Goal: Find contact information: Find contact information

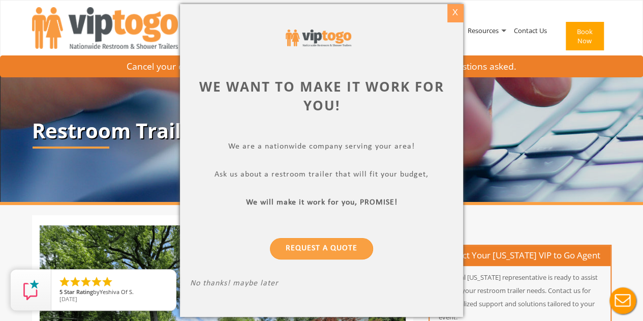
click at [453, 9] on div "X" at bounding box center [455, 12] width 16 height 17
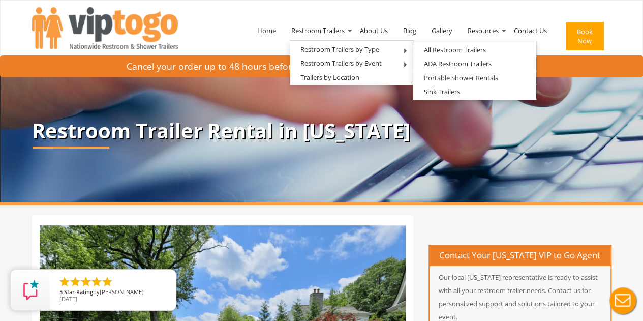
click at [392, 4] on li "About Us" at bounding box center [373, 30] width 43 height 58
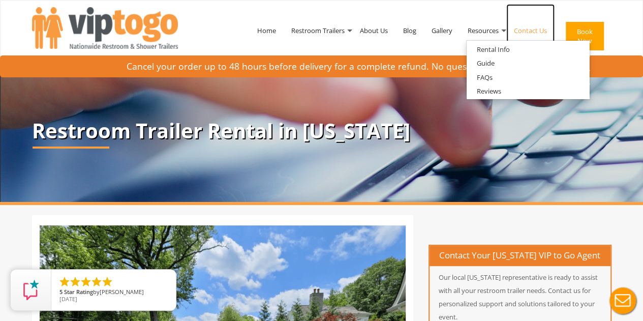
click at [526, 32] on link "Contact Us" at bounding box center [530, 30] width 48 height 53
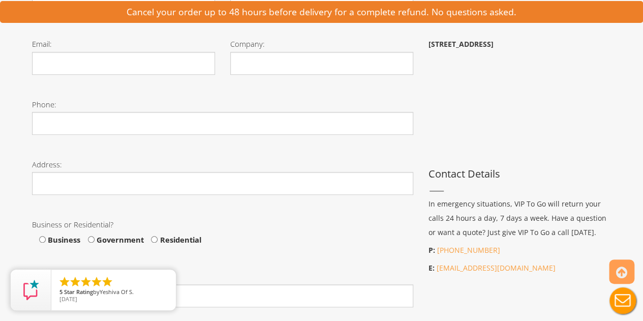
scroll to position [332, 0]
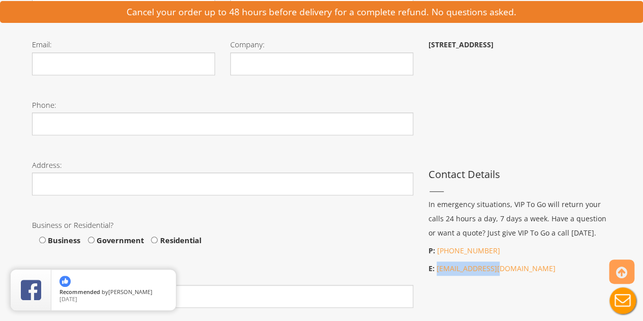
drag, startPoint x: 507, startPoint y: 269, endPoint x: 435, endPoint y: 273, distance: 72.3
click at [435, 273] on p "E: [EMAIL_ADDRESS][DOMAIN_NAME]" at bounding box center [519, 268] width 183 height 14
copy link "[EMAIL_ADDRESS][DOMAIN_NAME]"
drag, startPoint x: 504, startPoint y: 269, endPoint x: 435, endPoint y: 269, distance: 68.6
click at [435, 269] on p "E: [EMAIL_ADDRESS][DOMAIN_NAME]" at bounding box center [519, 268] width 183 height 14
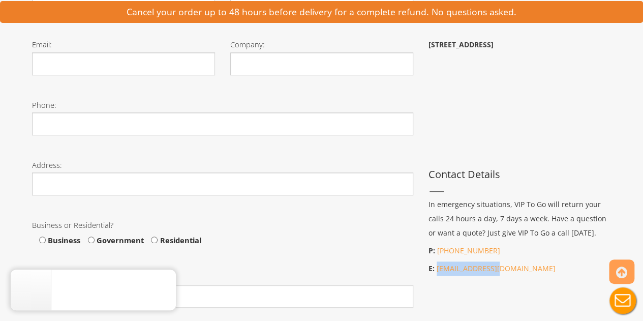
copy link "[EMAIL_ADDRESS][DOMAIN_NAME]"
drag, startPoint x: 507, startPoint y: 262, endPoint x: 435, endPoint y: 266, distance: 72.2
click at [435, 266] on p "E: [EMAIL_ADDRESS][DOMAIN_NAME]" at bounding box center [519, 268] width 183 height 14
copy link "[EMAIL_ADDRESS][DOMAIN_NAME]"
